Goal: Transaction & Acquisition: Purchase product/service

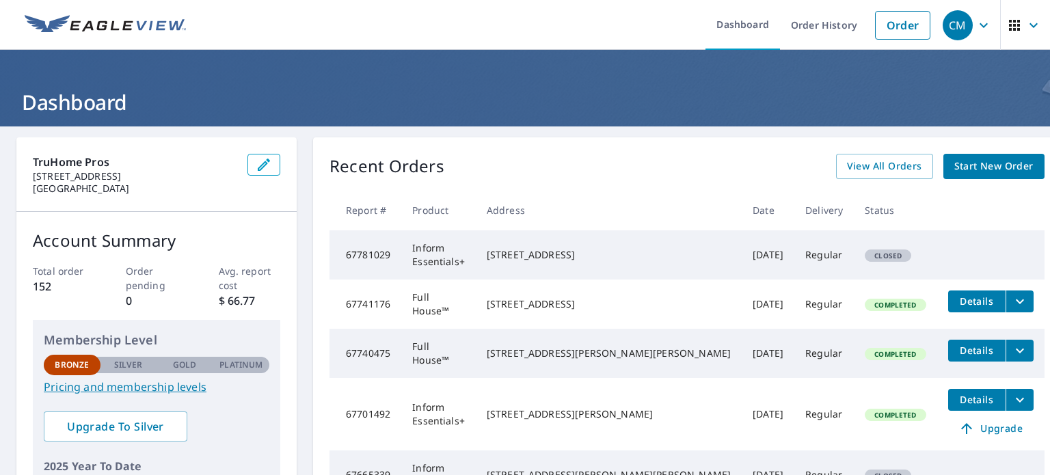
click at [965, 170] on span "Start New Order" at bounding box center [994, 166] width 79 height 17
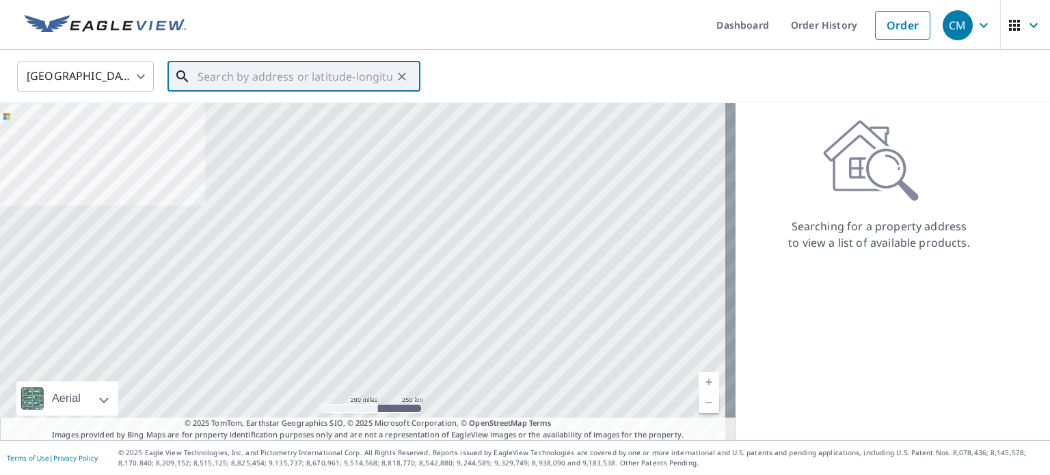
paste input "[STREET_ADDRESS]"
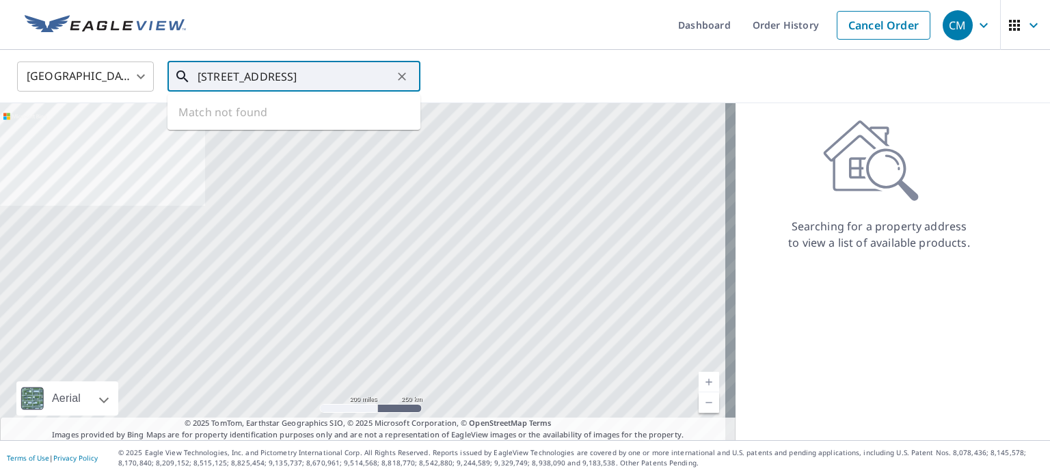
scroll to position [0, 55]
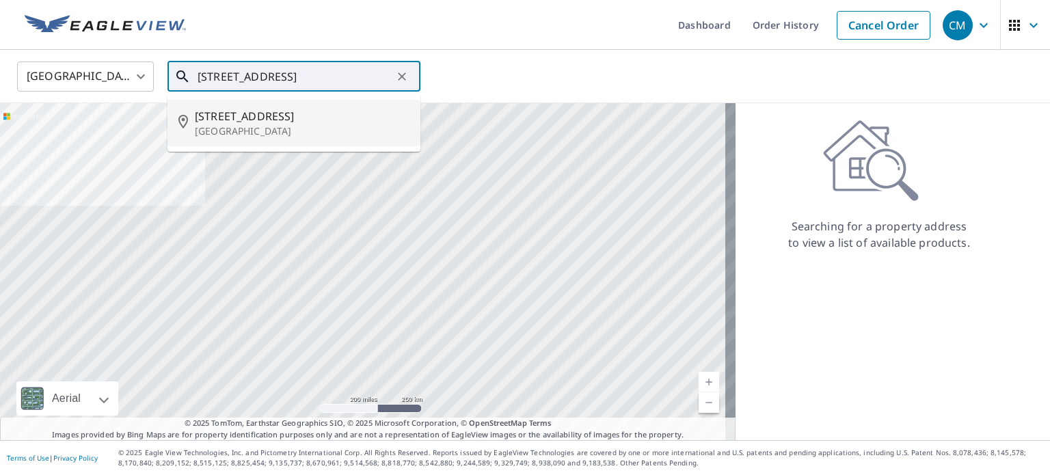
click at [257, 116] on span "[STREET_ADDRESS]" at bounding box center [302, 116] width 215 height 16
type input "[STREET_ADDRESS]"
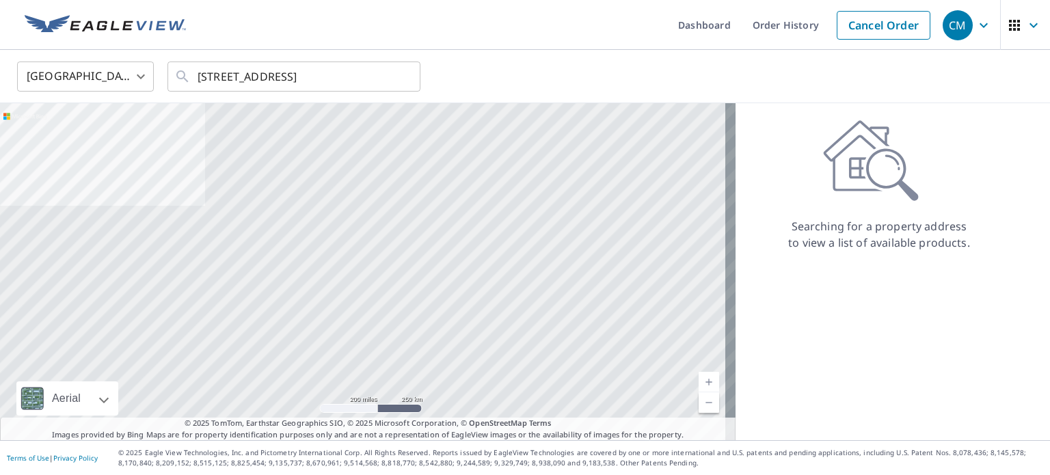
scroll to position [0, 0]
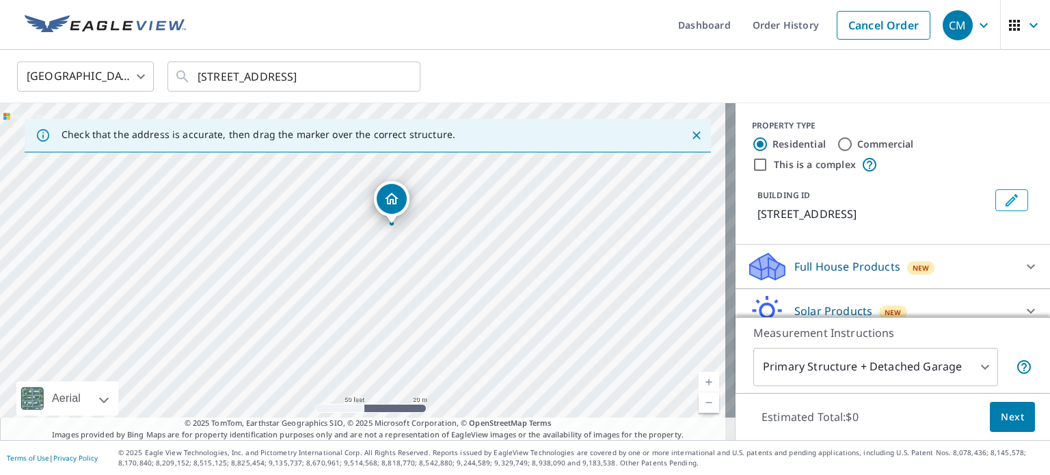
drag, startPoint x: 401, startPoint y: 183, endPoint x: 420, endPoint y: 429, distance: 246.9
click at [420, 429] on div "Check that the address is accurate, then drag the marker over the correct struc…" at bounding box center [368, 271] width 736 height 337
click at [369, 373] on div "[STREET_ADDRESS]" at bounding box center [368, 271] width 736 height 337
drag, startPoint x: 381, startPoint y: 185, endPoint x: 372, endPoint y: 341, distance: 156.9
click at [372, 341] on div "[STREET_ADDRESS]" at bounding box center [368, 271] width 736 height 337
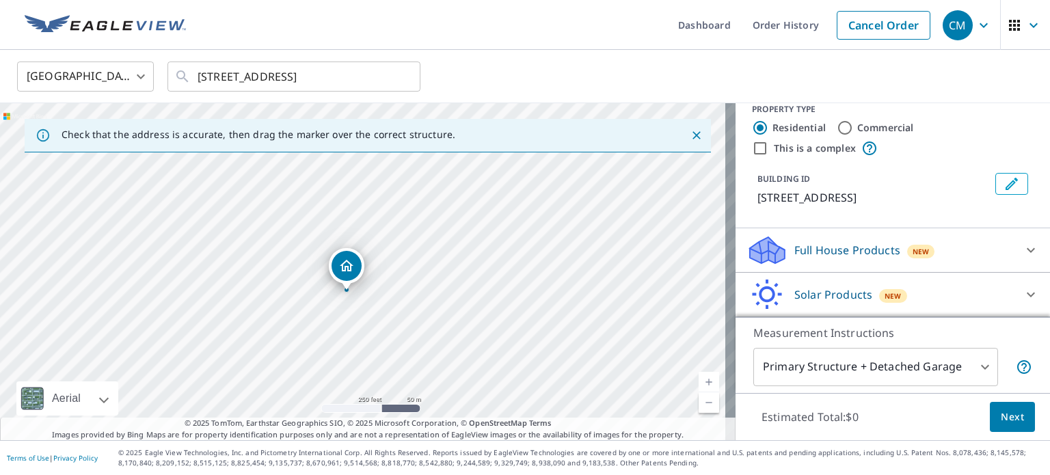
scroll to position [32, 0]
click at [1023, 295] on icon at bounding box center [1031, 295] width 16 height 16
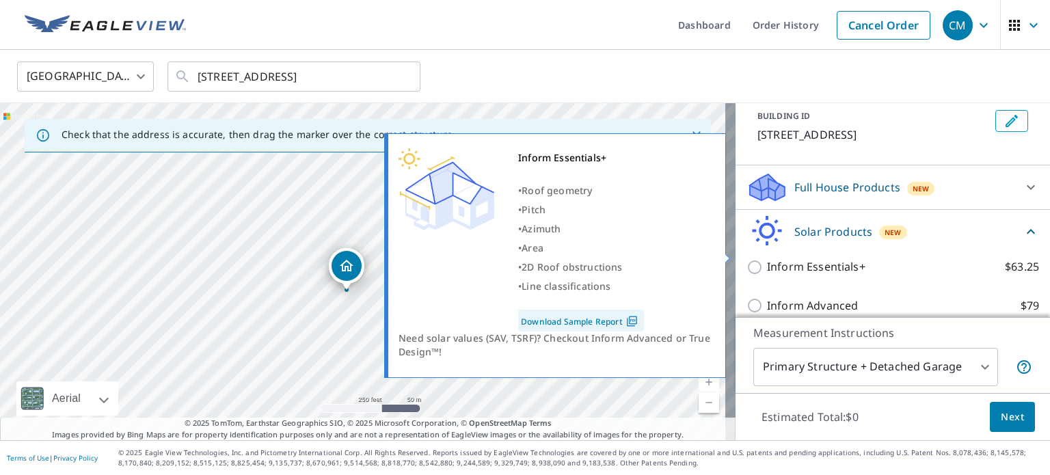
scroll to position [109, 0]
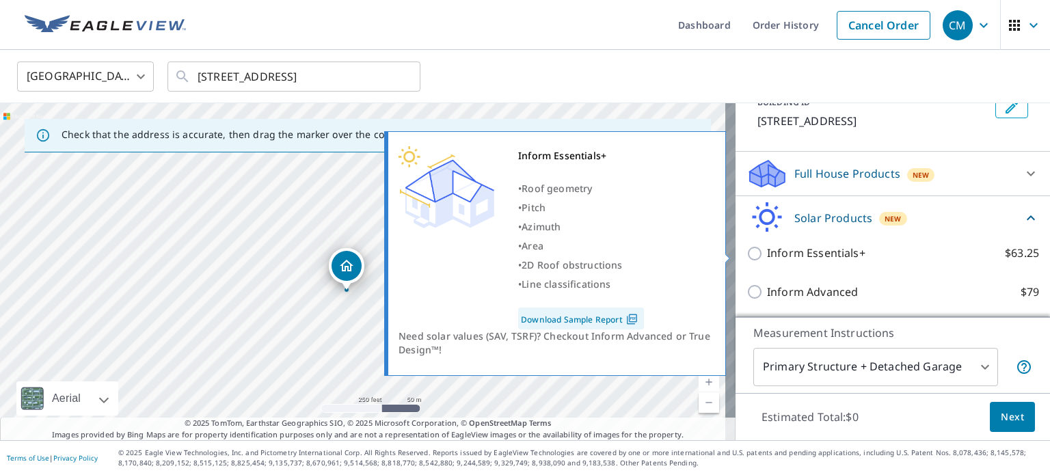
click at [747, 253] on input "Inform Essentials+ $63.25" at bounding box center [757, 254] width 21 height 16
checkbox input "true"
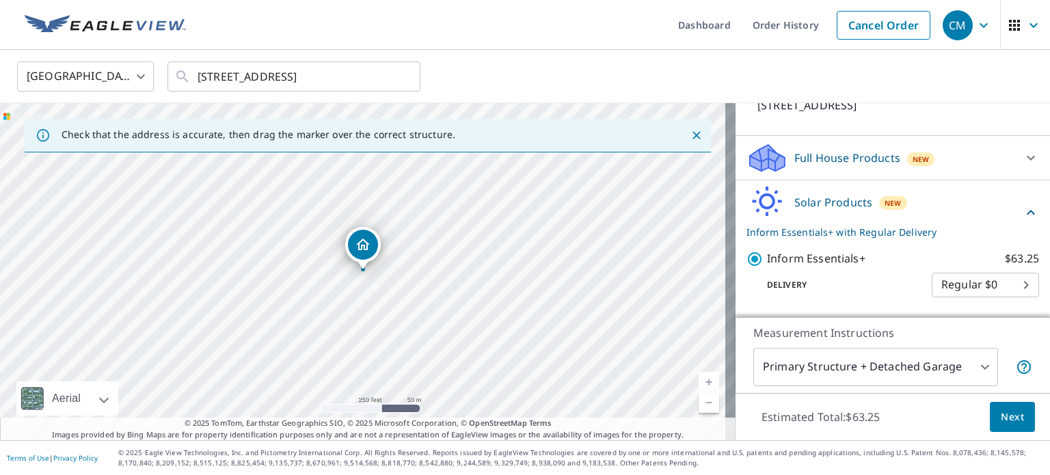
scroll to position [159, 0]
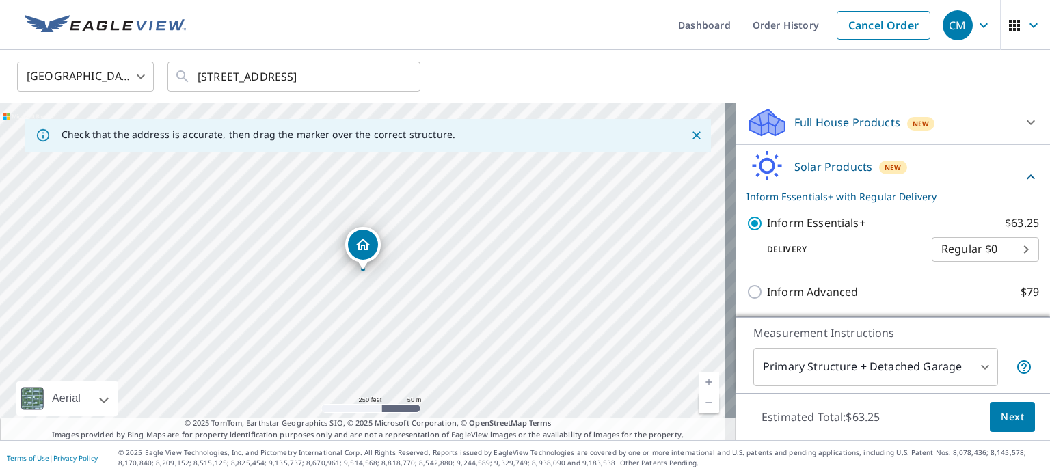
click at [1001, 414] on span "Next" at bounding box center [1012, 417] width 23 height 17
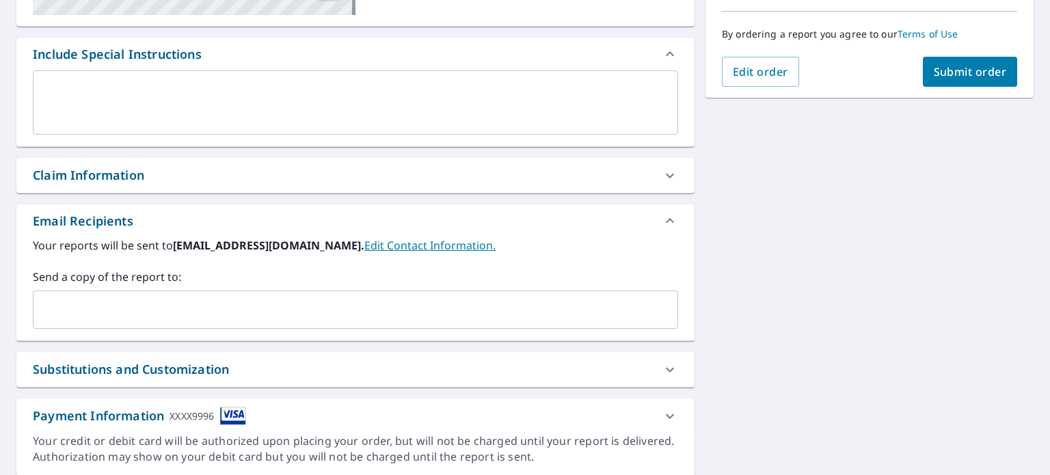
scroll to position [342, 0]
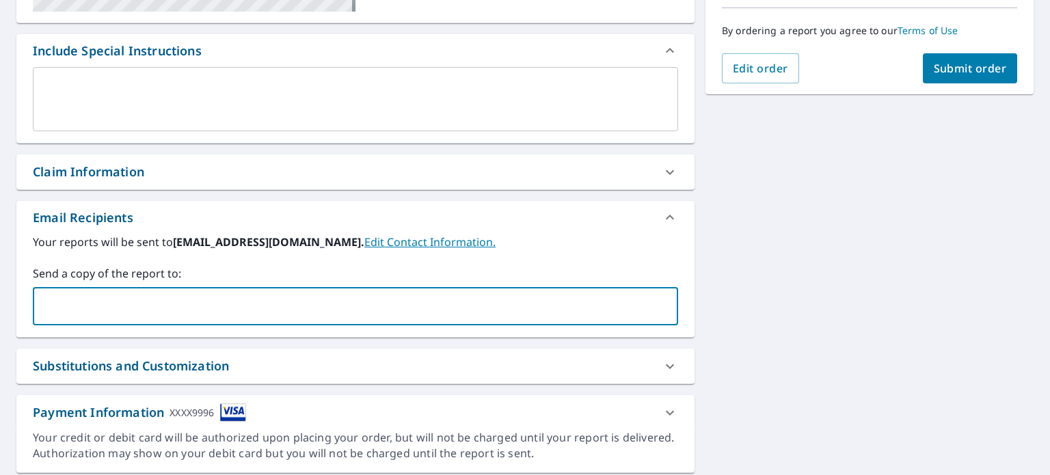
click at [267, 297] on input "text" at bounding box center [345, 306] width 613 height 26
type input "[EMAIL_ADDRESS][DOMAIN_NAME]"
type input "khendricks@tr"
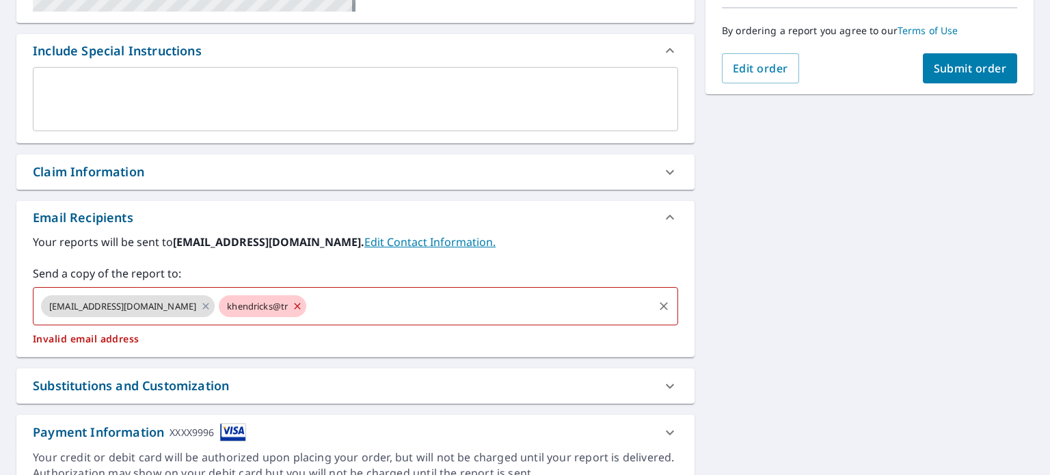
click at [292, 311] on icon at bounding box center [297, 306] width 11 height 15
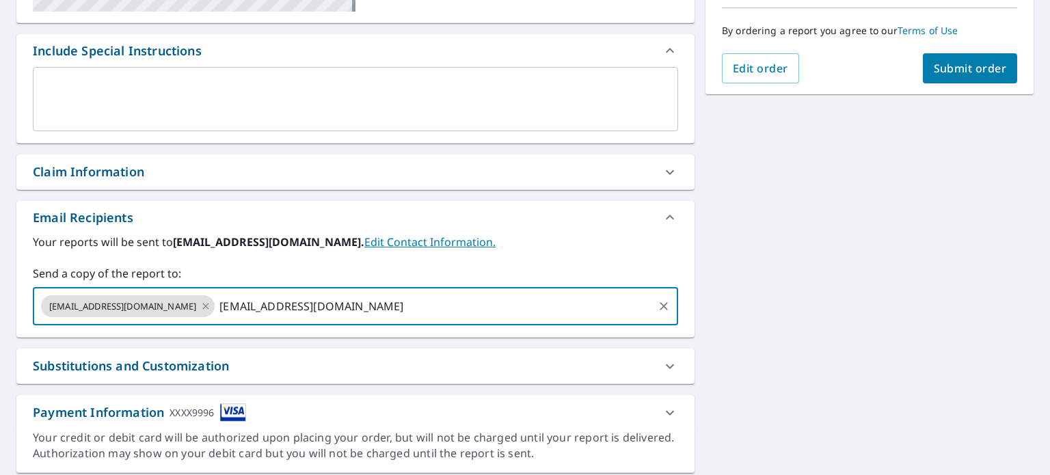
type input "[PERSON_NAME][EMAIL_ADDRESS][DOMAIN_NAME]"
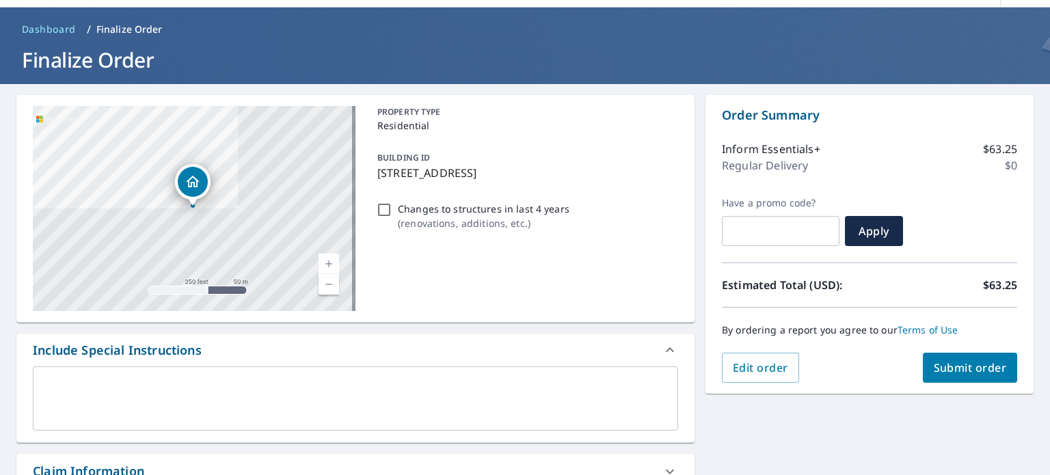
scroll to position [0, 0]
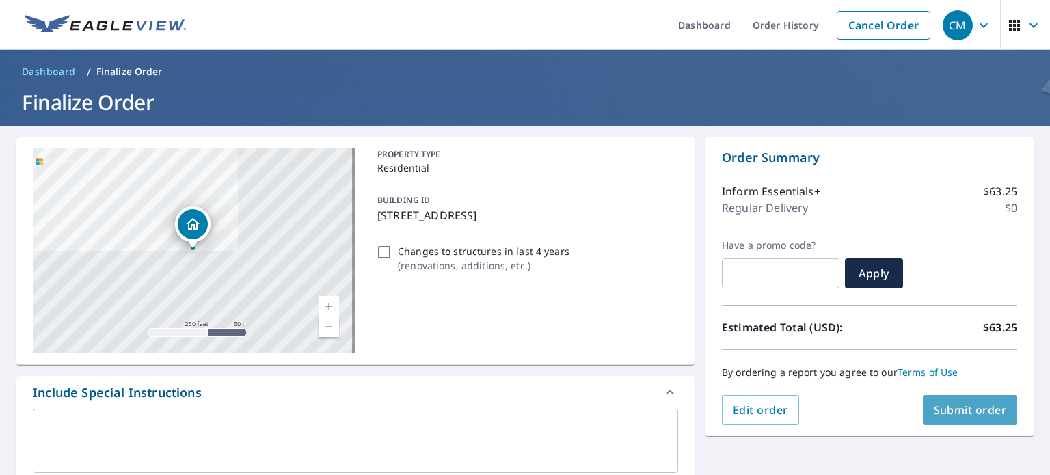
click at [968, 414] on span "Submit order" at bounding box center [970, 410] width 73 height 15
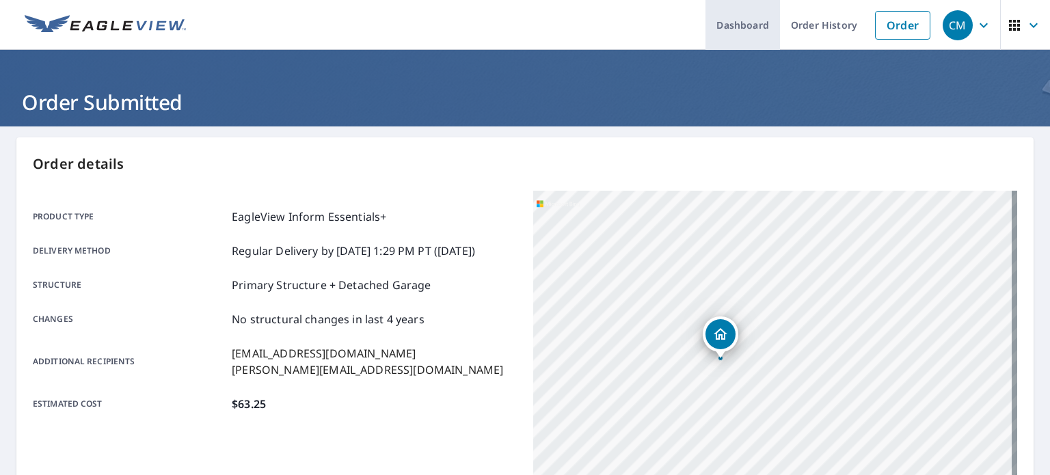
click at [737, 35] on link "Dashboard" at bounding box center [743, 25] width 75 height 50
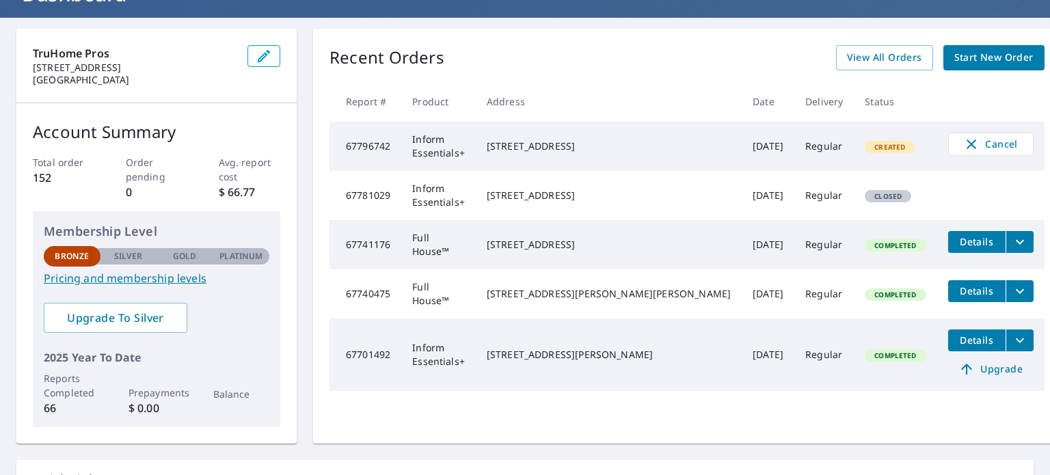
scroll to position [137, 0]
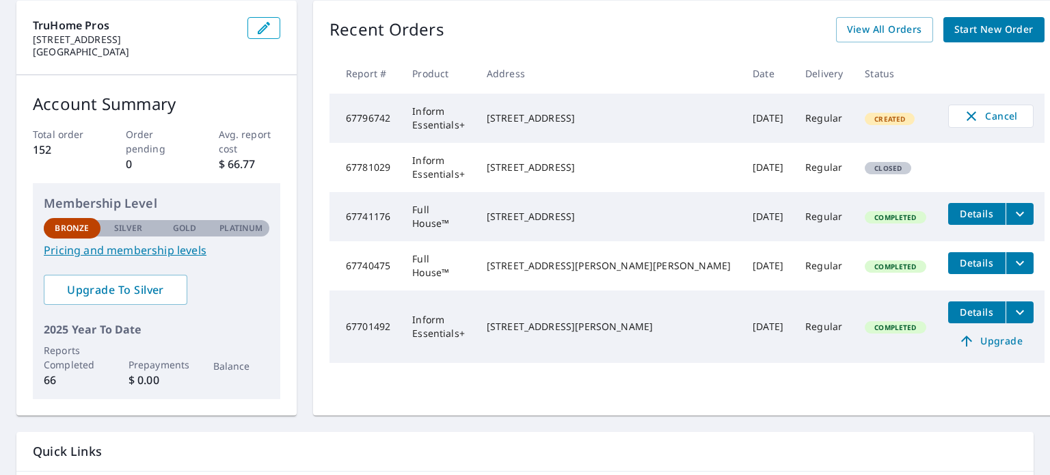
click at [938, 160] on td at bounding box center [991, 154] width 107 height 22
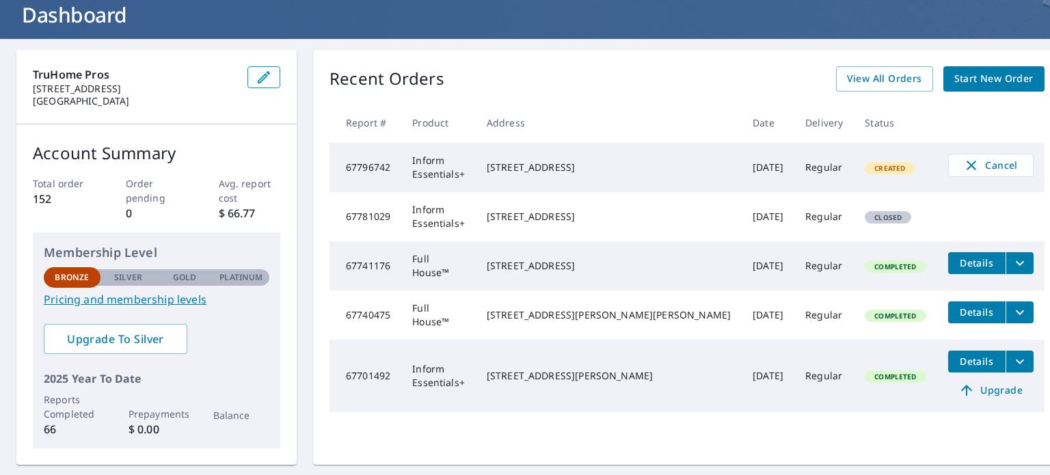
scroll to position [0, 0]
